Goal: Check status: Check status

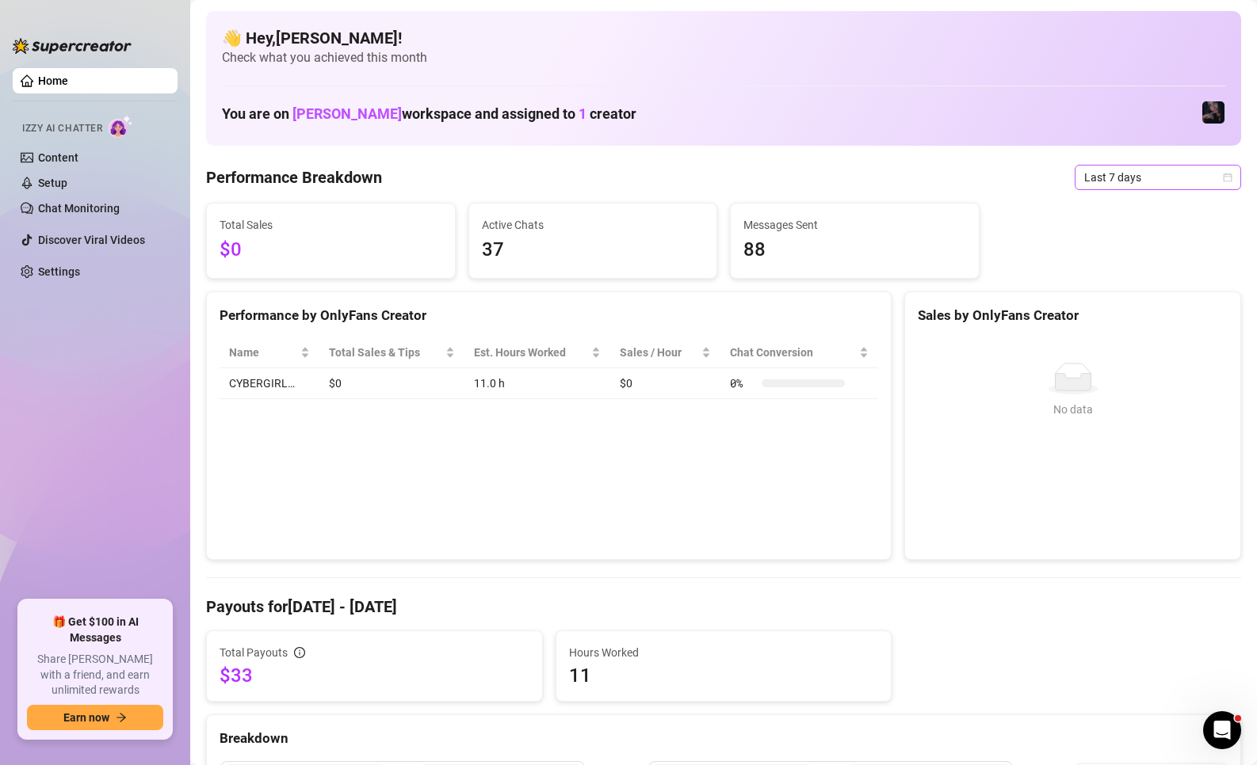
click at [1129, 184] on span "Last 7 days" at bounding box center [1157, 178] width 147 height 24
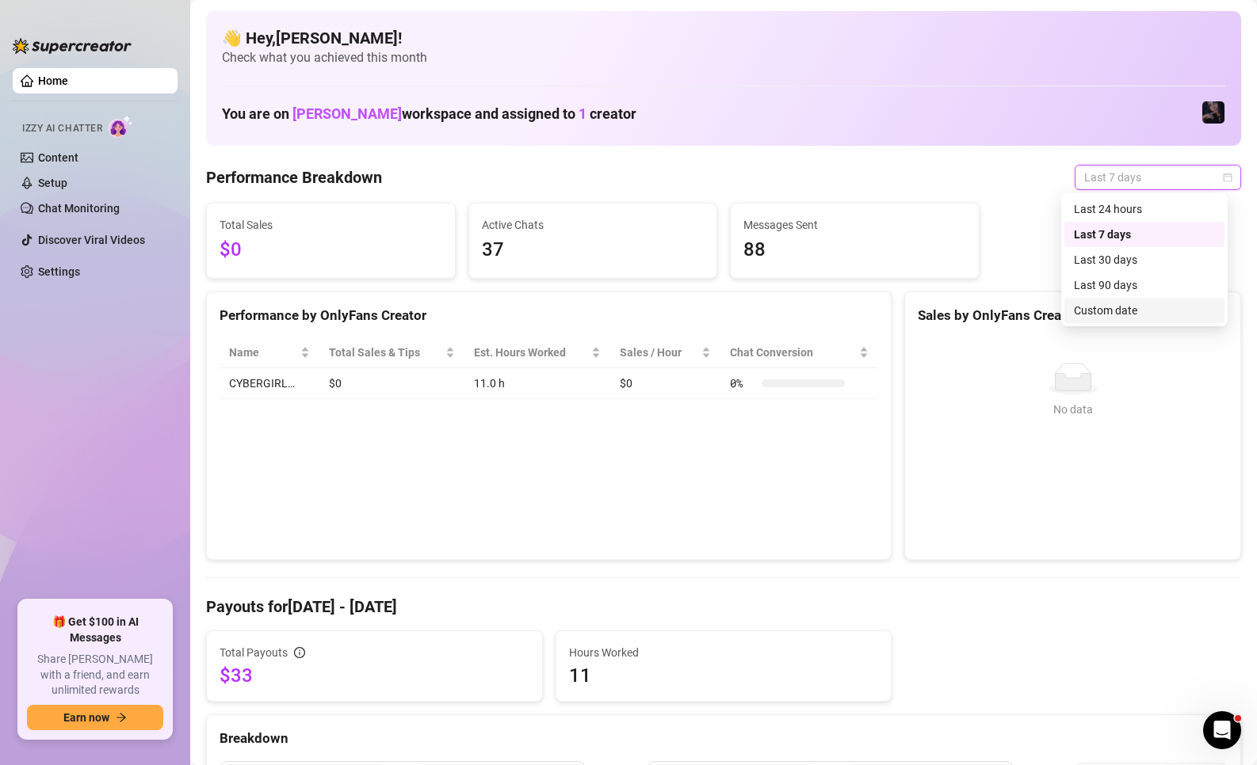
click at [1123, 311] on div "Custom date" at bounding box center [1144, 310] width 141 height 17
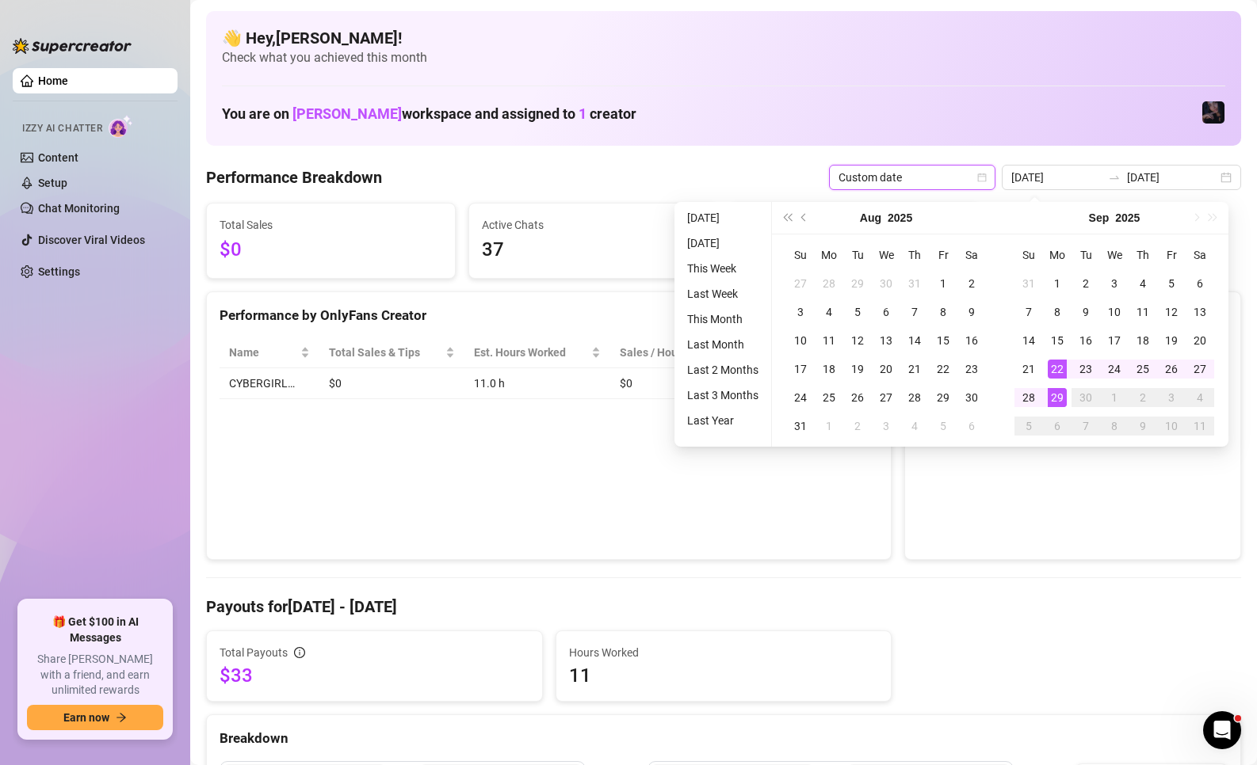
type input "[DATE]"
click at [1056, 407] on td "29" at bounding box center [1057, 397] width 29 height 29
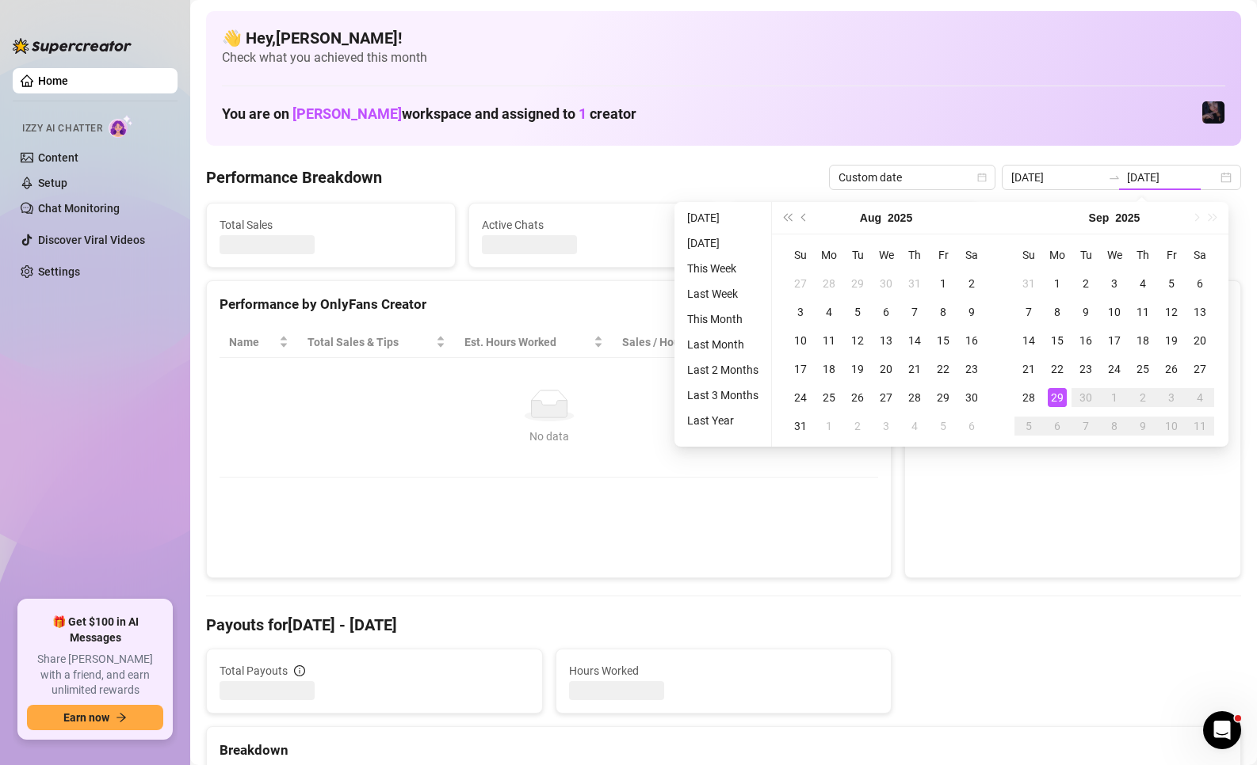
type input "[DATE]"
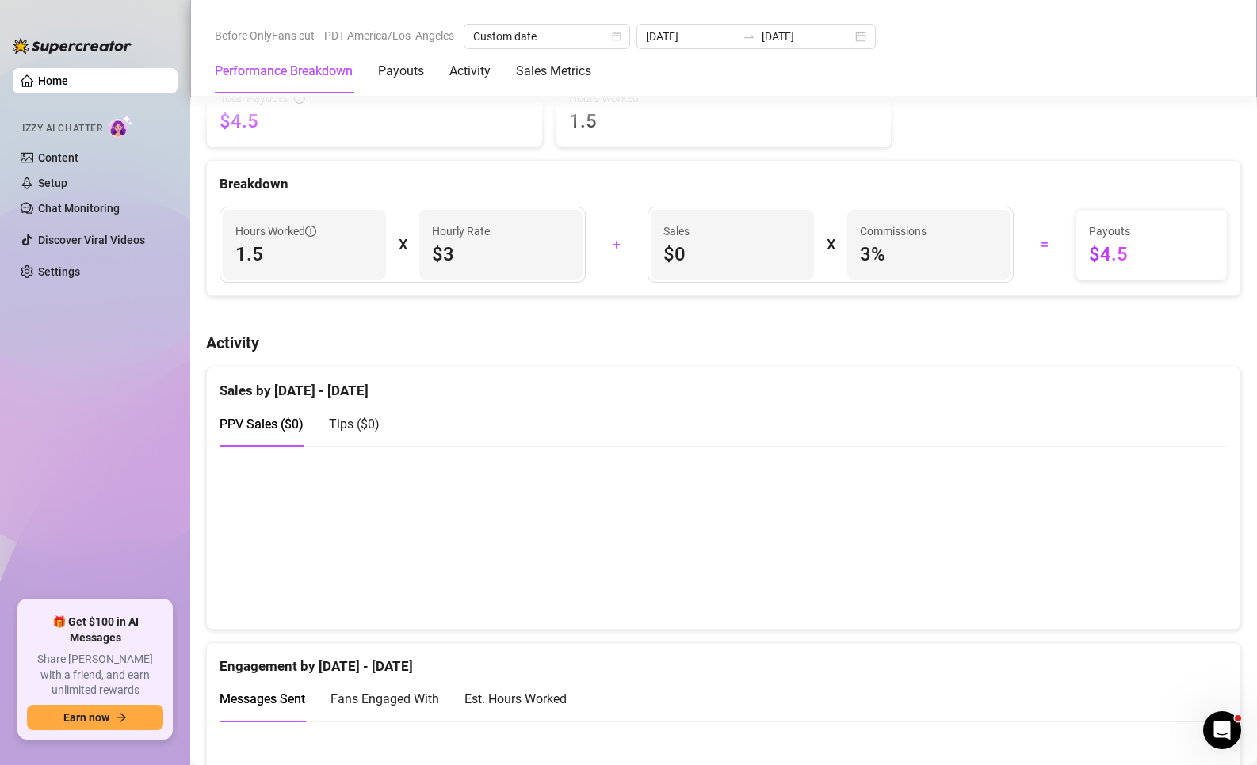
scroll to position [79, 0]
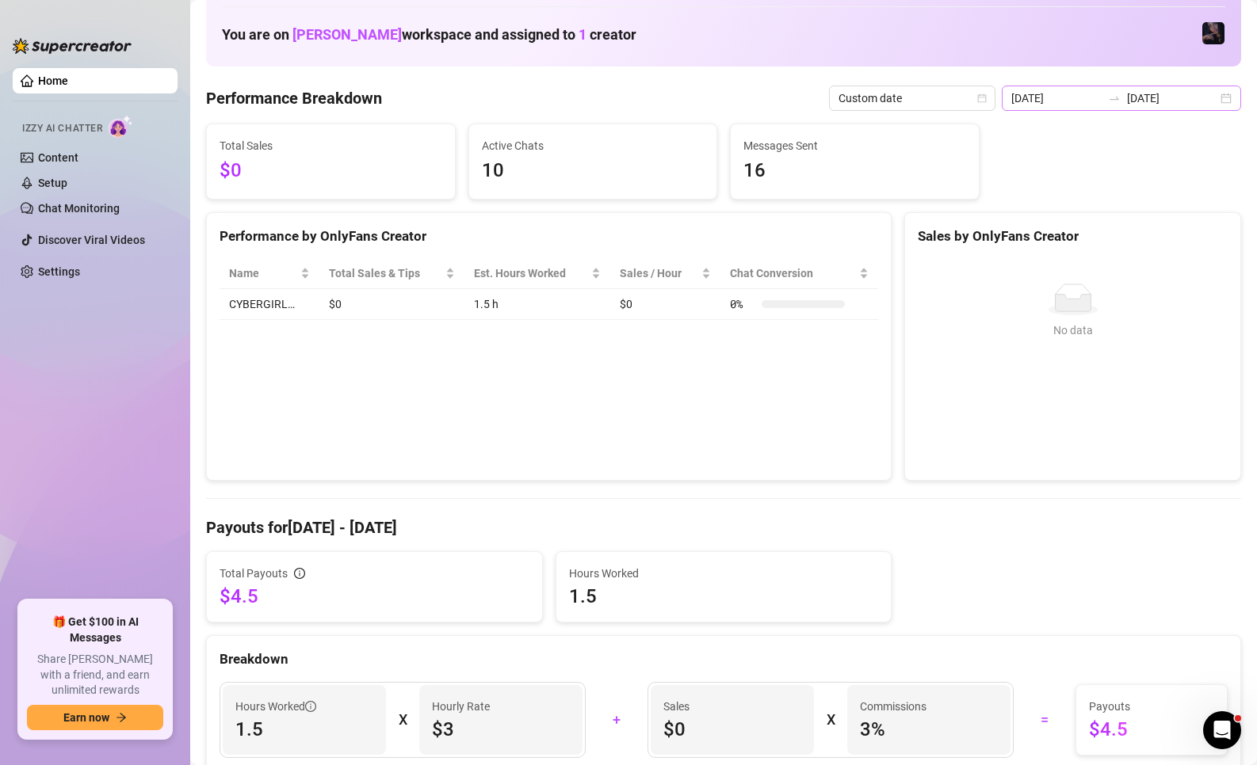
click at [1116, 103] on div at bounding box center [1113, 98] width 25 height 13
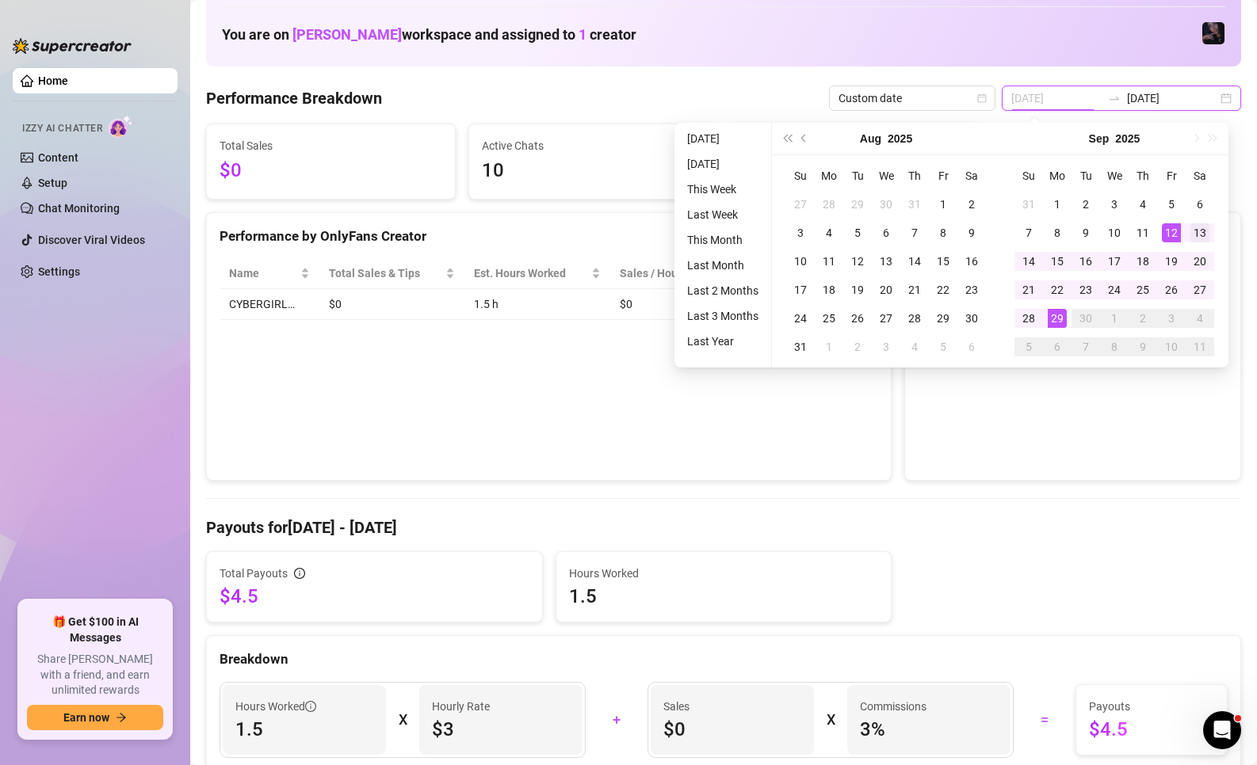
type input "[DATE]"
click at [1188, 235] on td "13" at bounding box center [1199, 233] width 29 height 29
type input "[DATE]"
click at [1058, 326] on div "29" at bounding box center [1056, 318] width 19 height 19
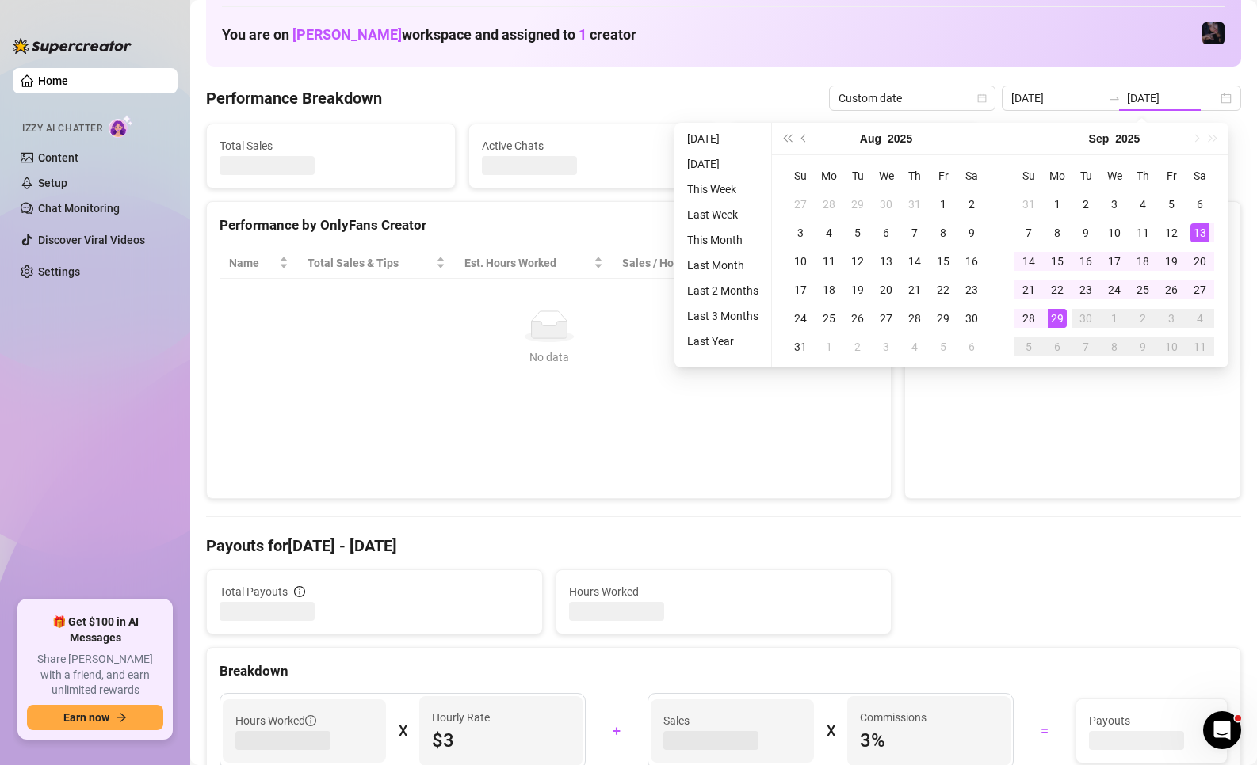
type input "[DATE]"
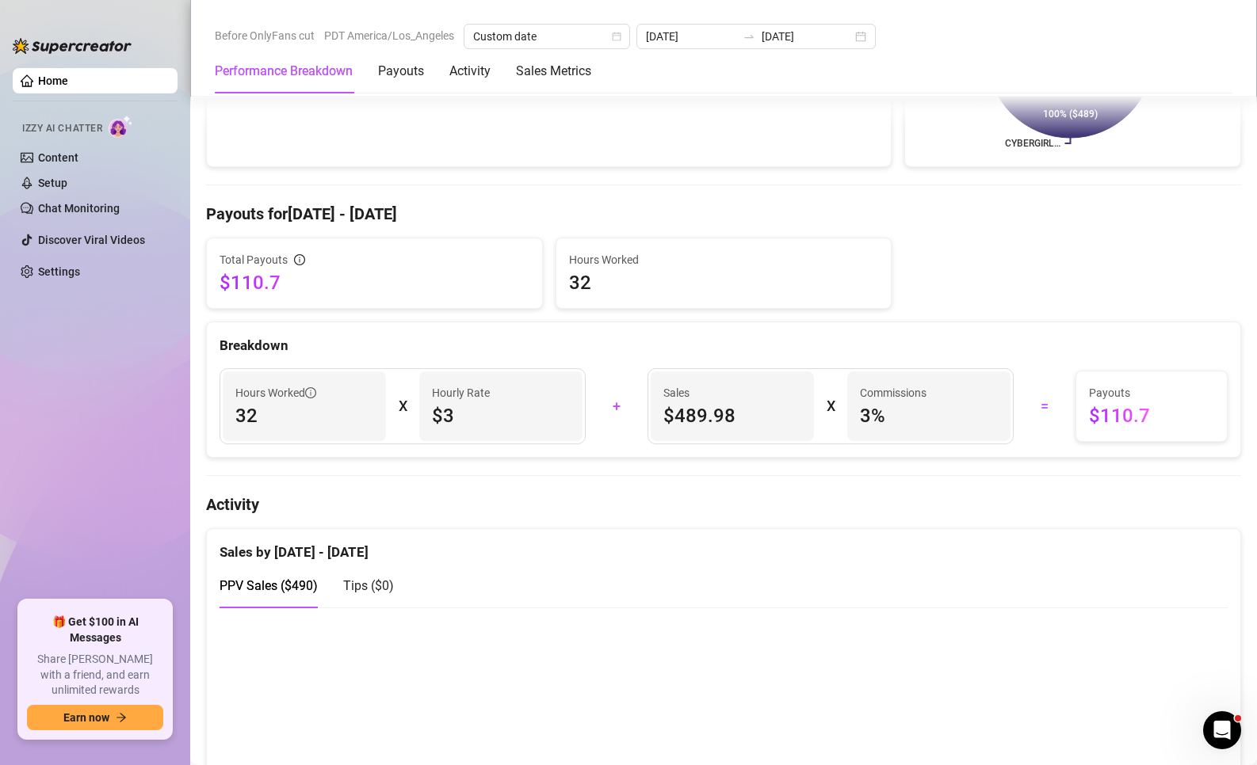
scroll to position [396, 0]
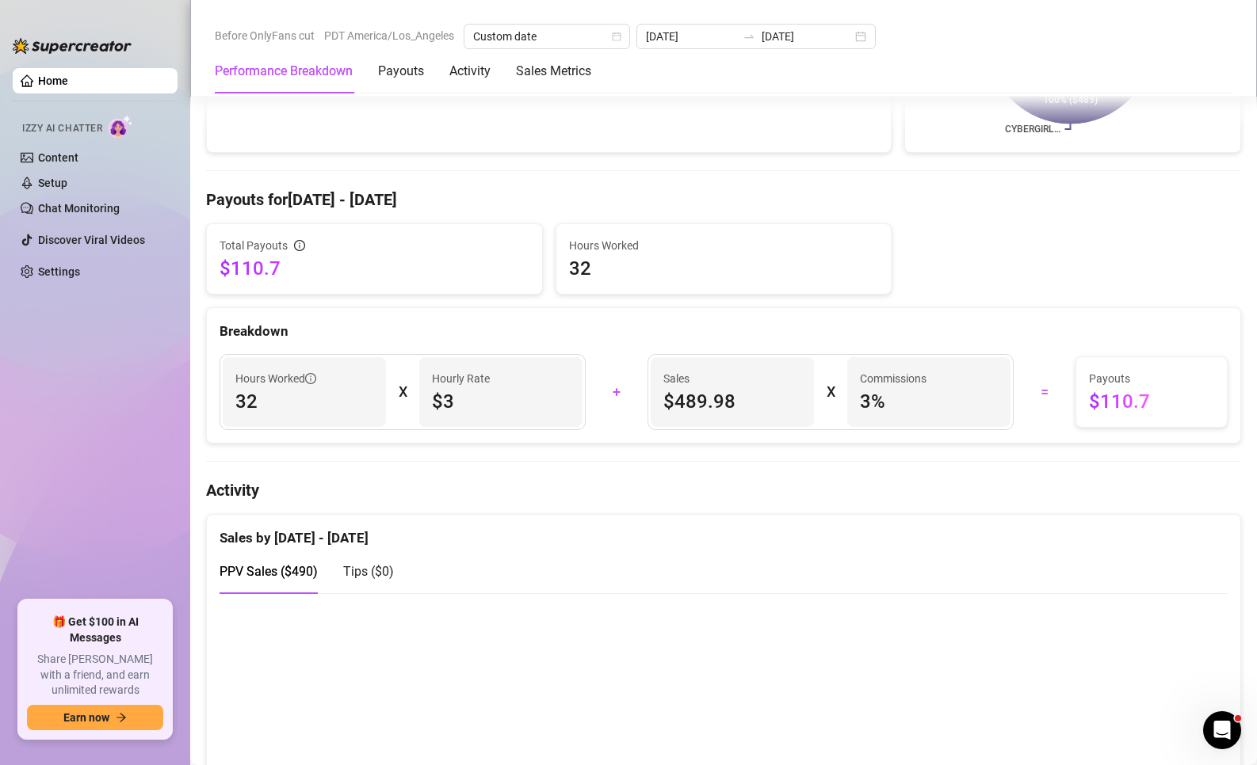
click at [917, 289] on div "Total Payouts $110.7 Hours Worked 32" at bounding box center [723, 258] width 1047 height 71
